Goal: Obtain resource: Download file/media

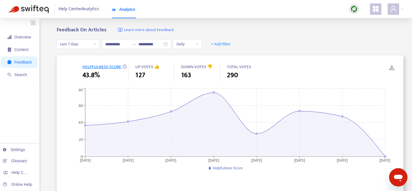
click at [83, 43] on span "Last 7 days" at bounding box center [78, 44] width 36 height 9
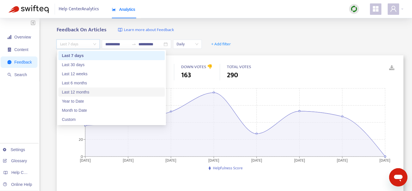
click at [90, 93] on div "Last 12 months" at bounding box center [111, 92] width 99 height 6
type input "**********"
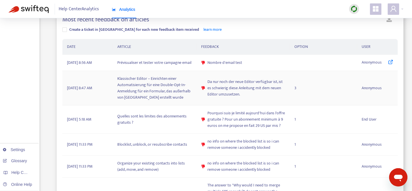
scroll to position [163, 0]
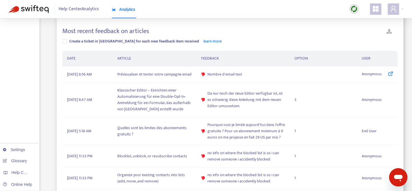
click at [391, 33] on link at bounding box center [388, 32] width 17 height 10
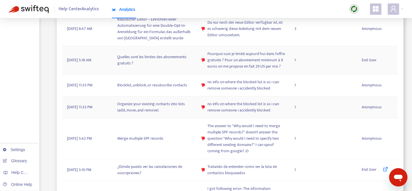
scroll to position [243, 0]
